Goal: Find contact information: Find contact information

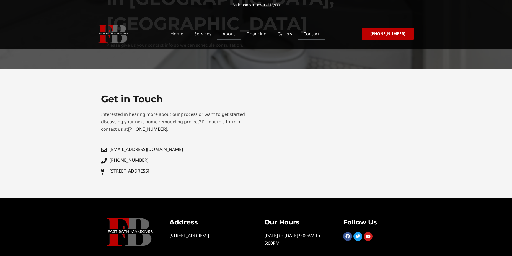
click at [233, 35] on link "About" at bounding box center [229, 33] width 24 height 13
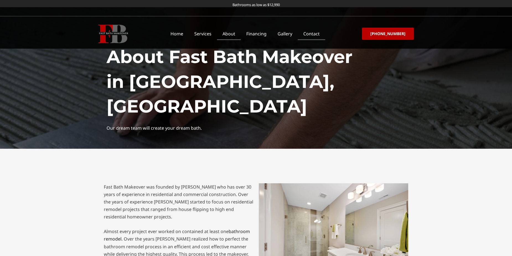
click at [322, 35] on link "Contact" at bounding box center [311, 33] width 27 height 13
